Goal: Obtain resource: Download file/media

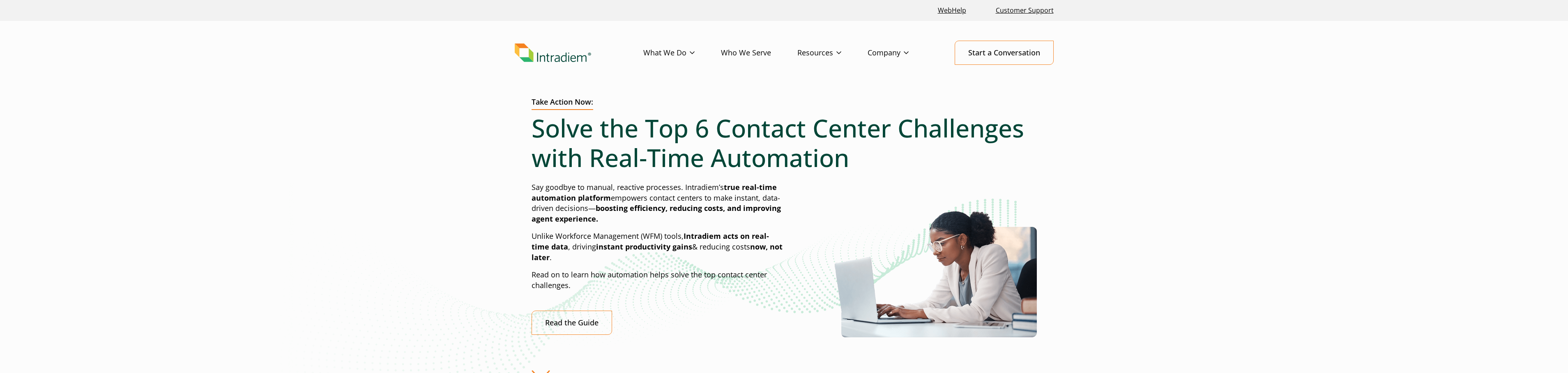
drag, startPoint x: 0, startPoint y: 0, endPoint x: 672, endPoint y: 37, distance: 673.0
click at [611, 68] on header "Menu What We Do Platform Who We Serve Resources Blog Events & Webinars News Suc…" at bounding box center [784, 59] width 1568 height 77
drag, startPoint x: 672, startPoint y: 37, endPoint x: 676, endPoint y: 46, distance: 9.8
click at [676, 46] on header "Menu What We Do Platform Who We Serve Resources Blog Events & Webinars News Suc…" at bounding box center [784, 59] width 1568 height 77
